Goal: Transaction & Acquisition: Purchase product/service

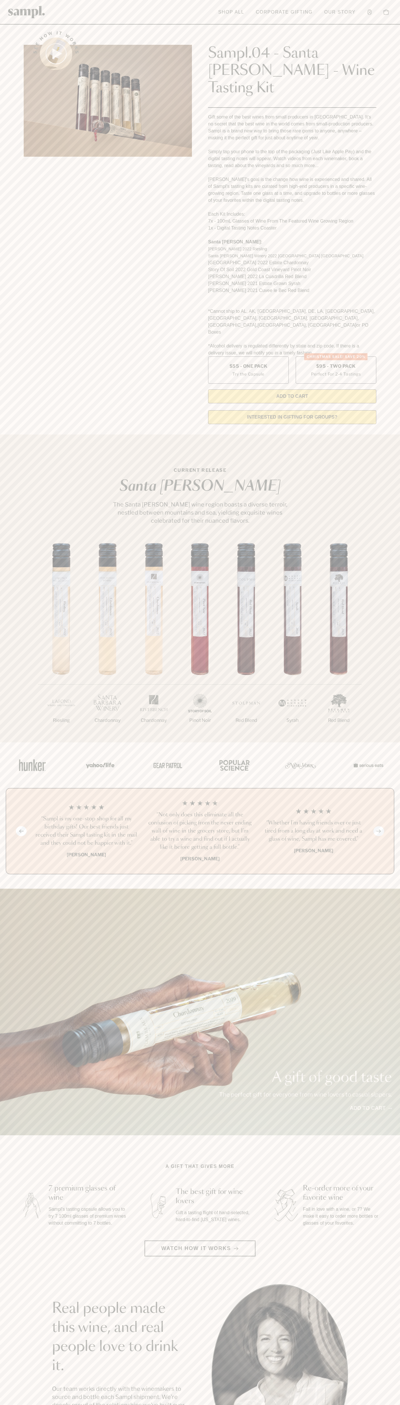
click at [240, 9] on link "Shop All" at bounding box center [231, 12] width 32 height 13
click at [393, 627] on div "1/7 Riesling 2/7 Chardonnay 3/7" at bounding box center [200, 642] width 400 height 199
click at [209, 1404] on html "Skip to main content Toggle navigation menu Shop All Corporate Gifting Our Stor…" at bounding box center [200, 1168] width 400 height 2337
click at [13, 1116] on main "See how it works Sampl.04 - Santa Barbara - Wine Tasting Kit Gift some of the b…" at bounding box center [200, 1101] width 400 height 2202
